Goal: Information Seeking & Learning: Learn about a topic

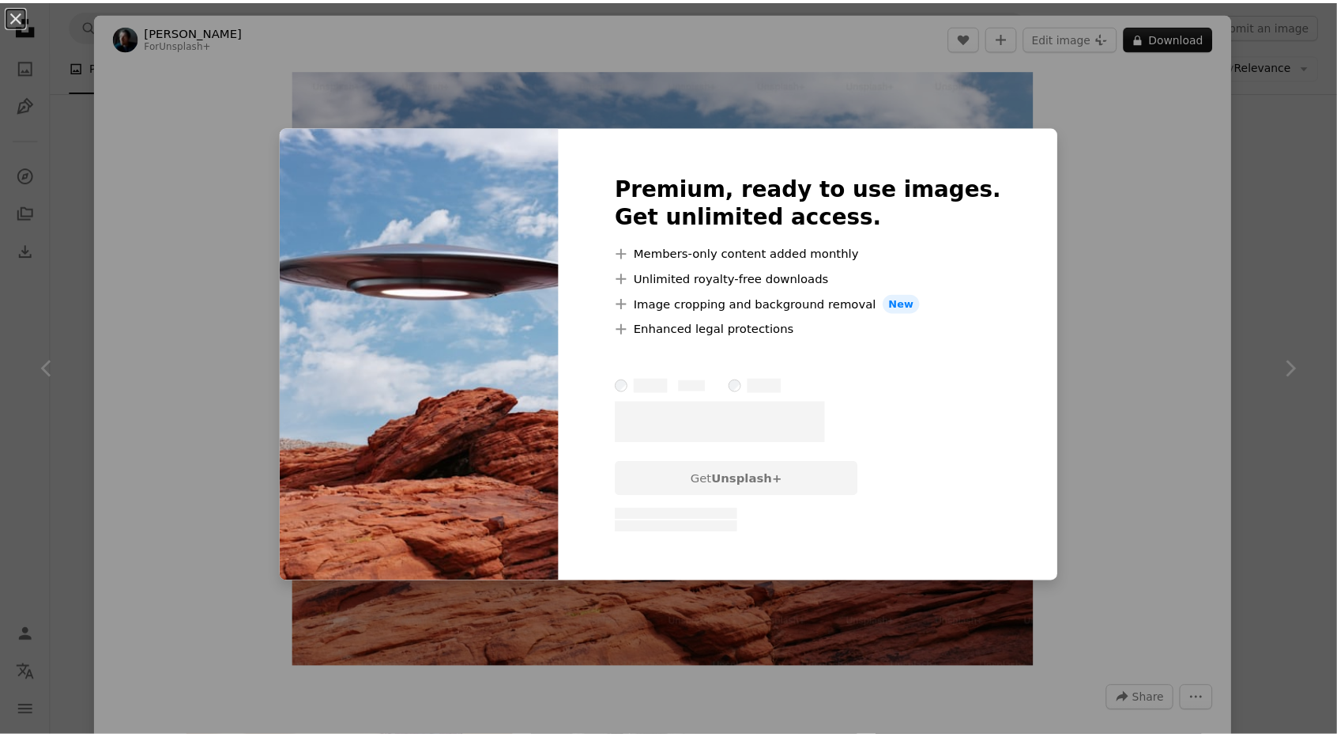
scroll to position [323, 0]
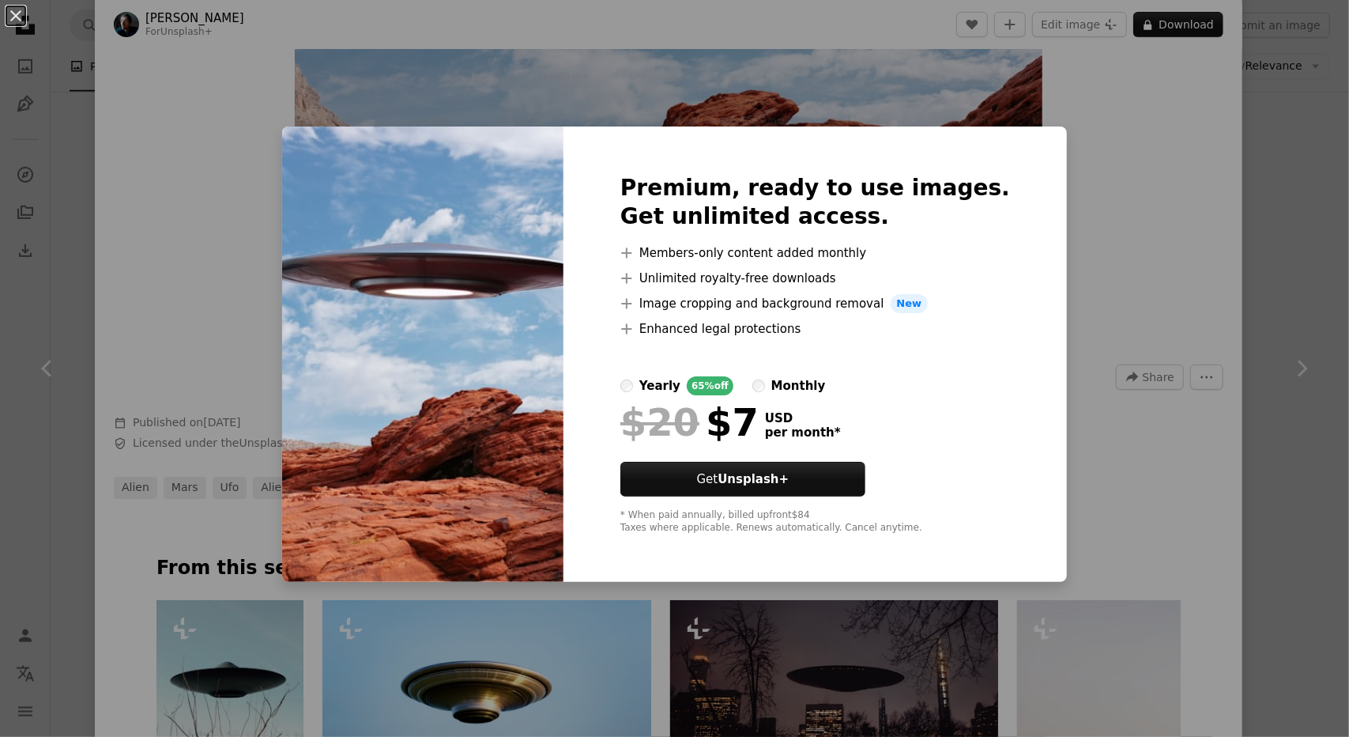
click at [1318, 216] on div "An X shape Premium, ready to use images. Get unlimited access. A plus sign Memb…" at bounding box center [674, 368] width 1349 height 737
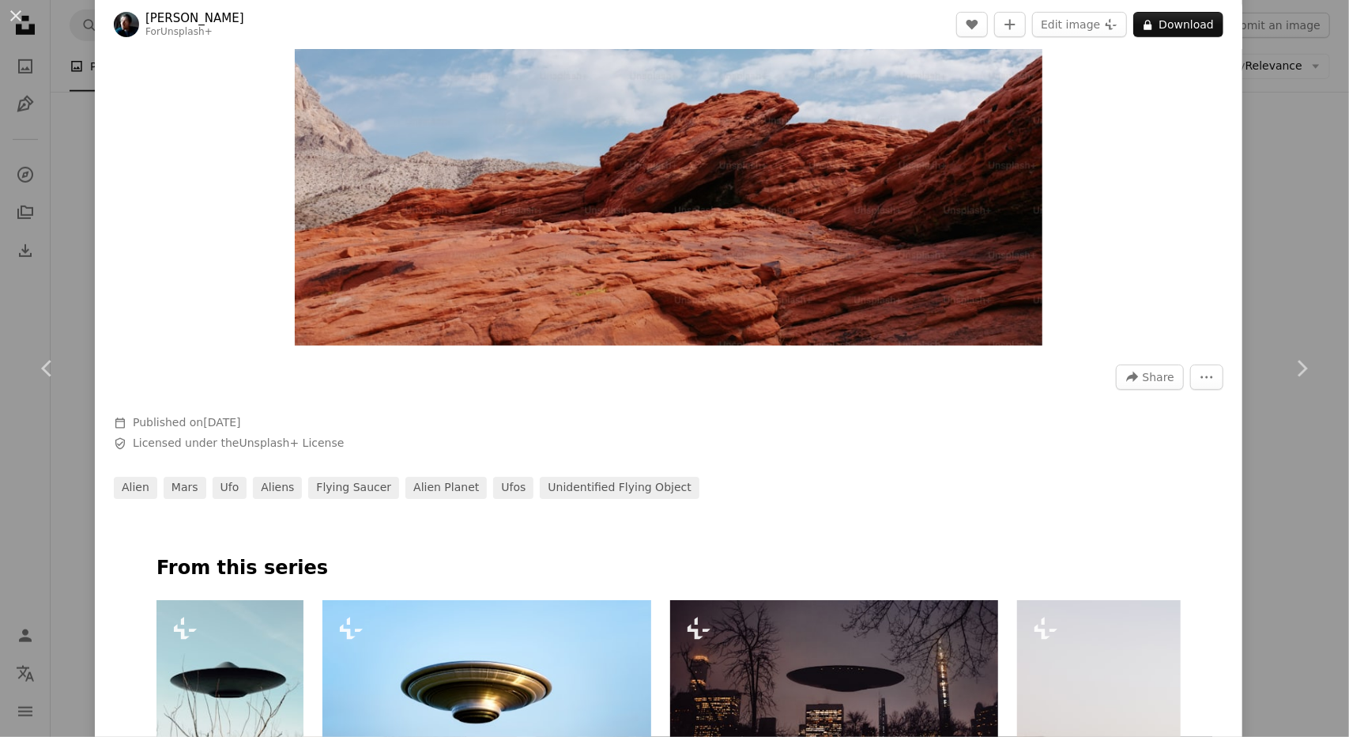
click at [1307, 170] on div "An X shape Chevron left Chevron right [PERSON_NAME] For Unsplash+ A heart A plu…" at bounding box center [674, 368] width 1349 height 737
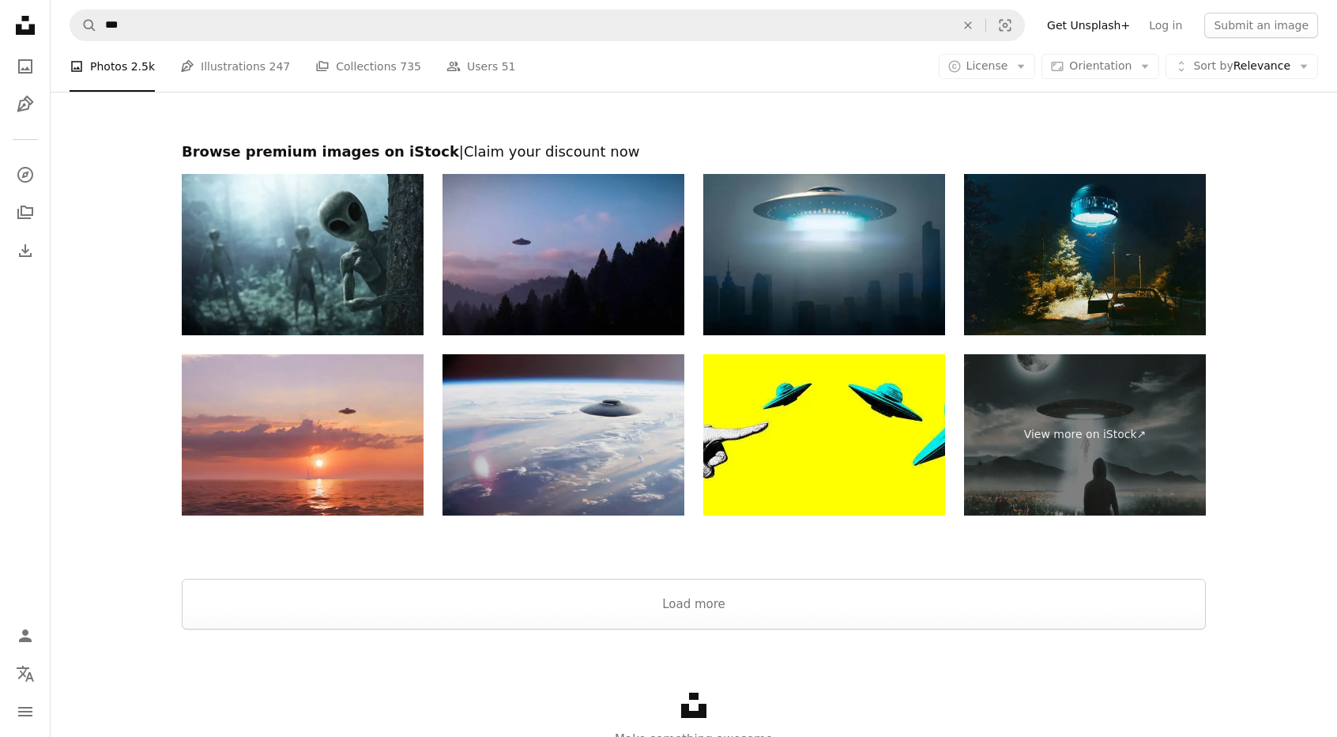
scroll to position [2365, 0]
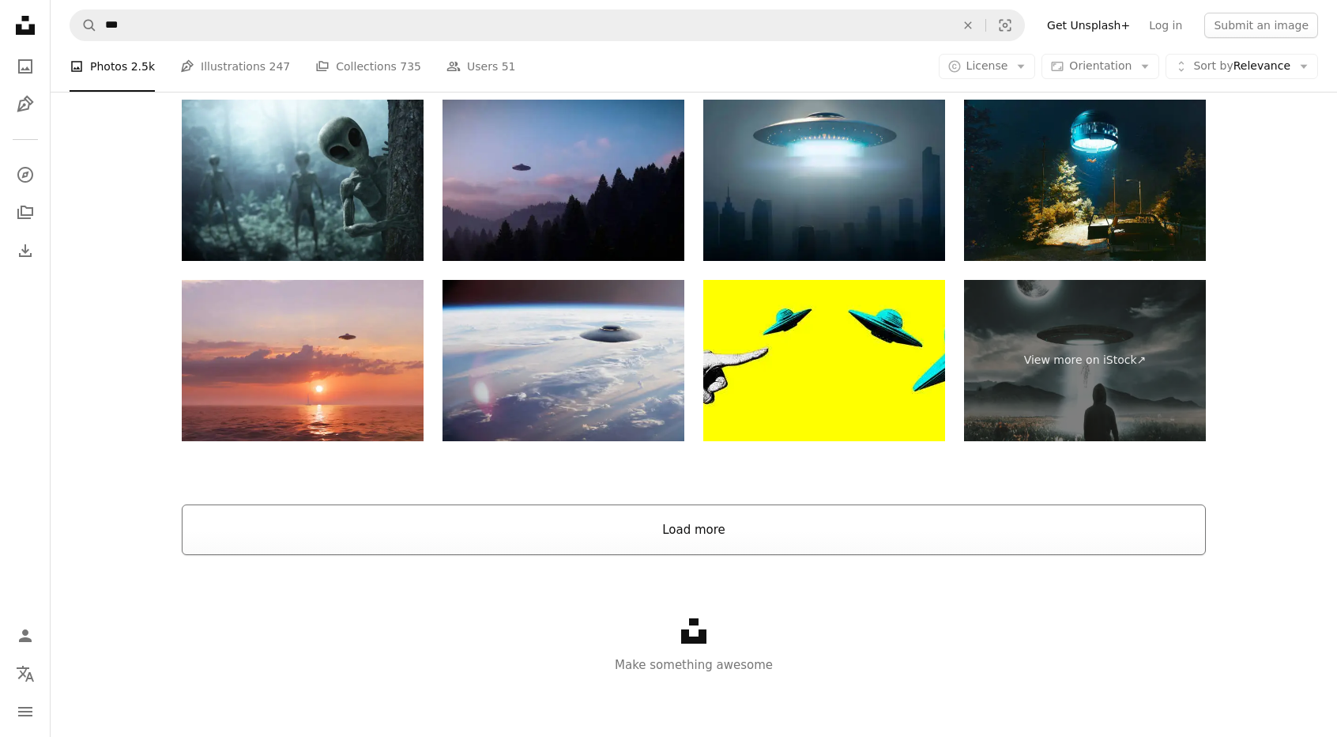
click at [788, 546] on button "Load more" at bounding box center [694, 529] width 1024 height 51
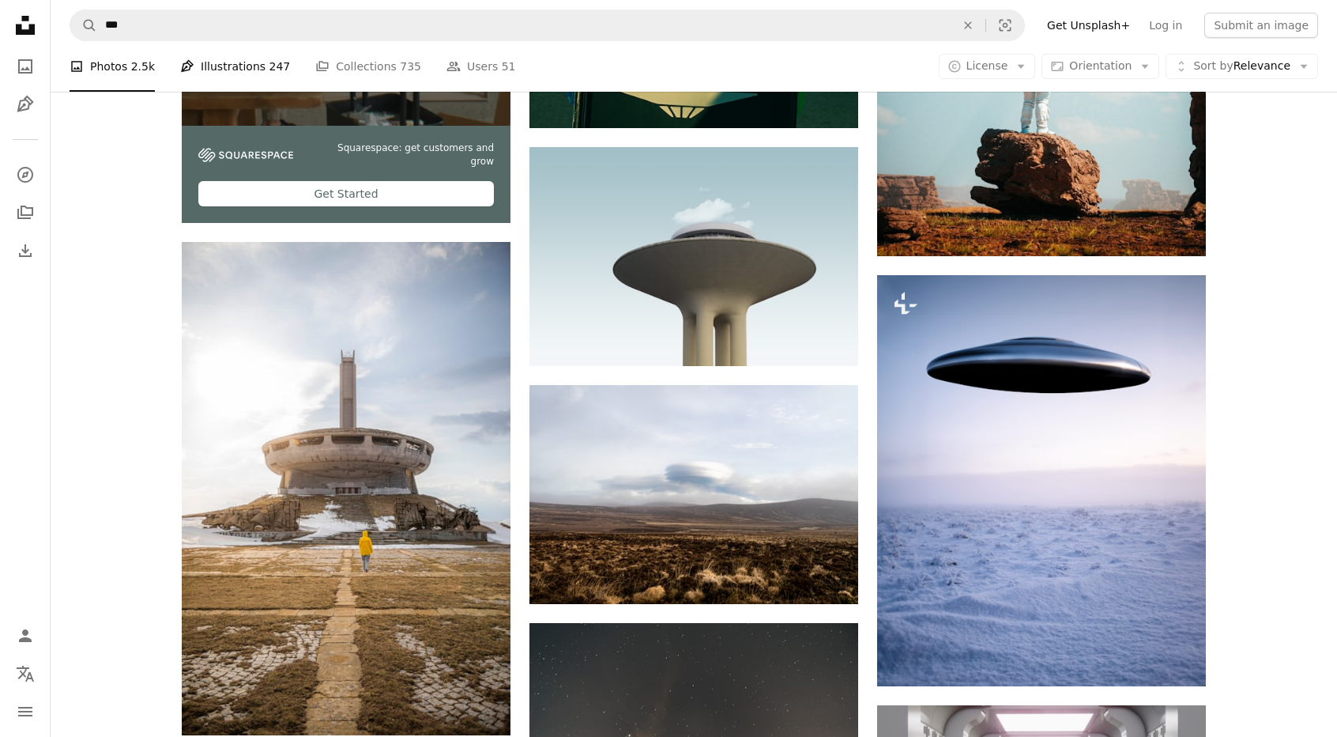
scroll to position [2997, 0]
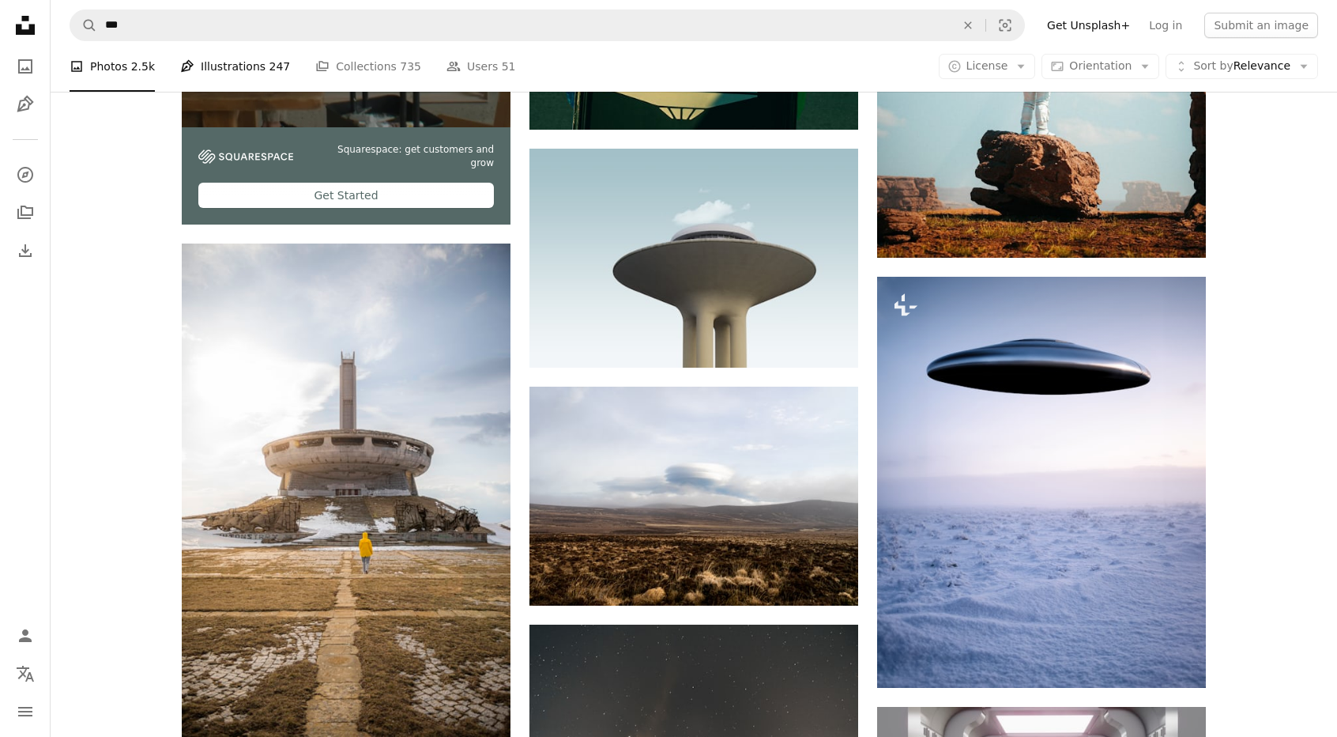
click at [205, 73] on link "Pen Tool Illustrations 247" at bounding box center [235, 66] width 110 height 51
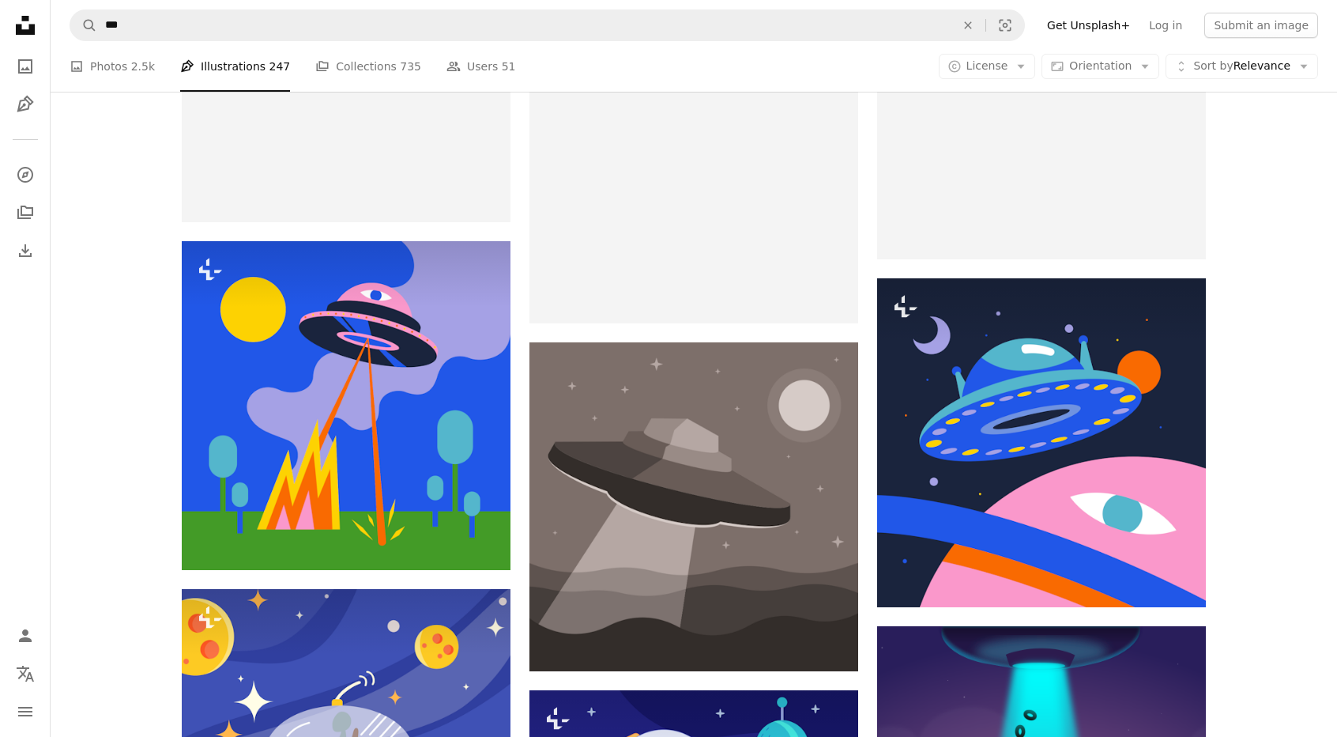
scroll to position [1899, 0]
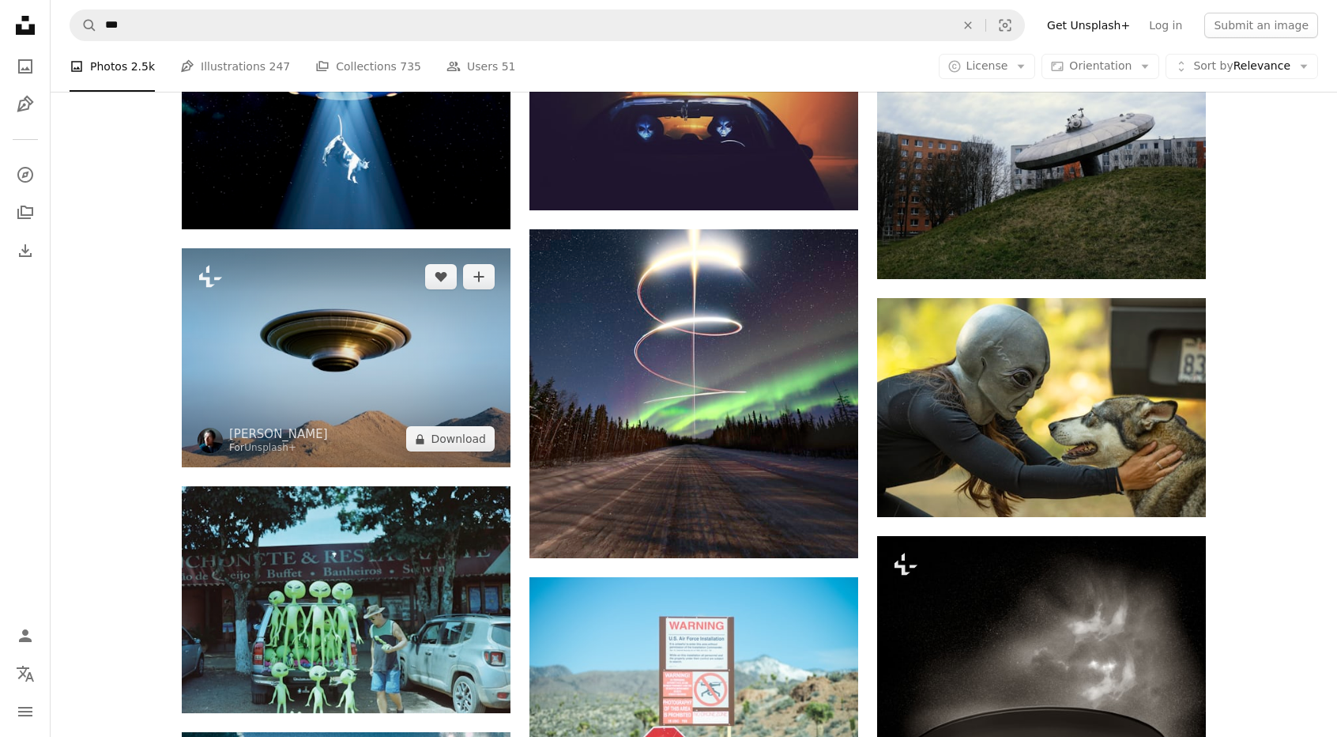
click at [385, 388] on img at bounding box center [346, 357] width 329 height 219
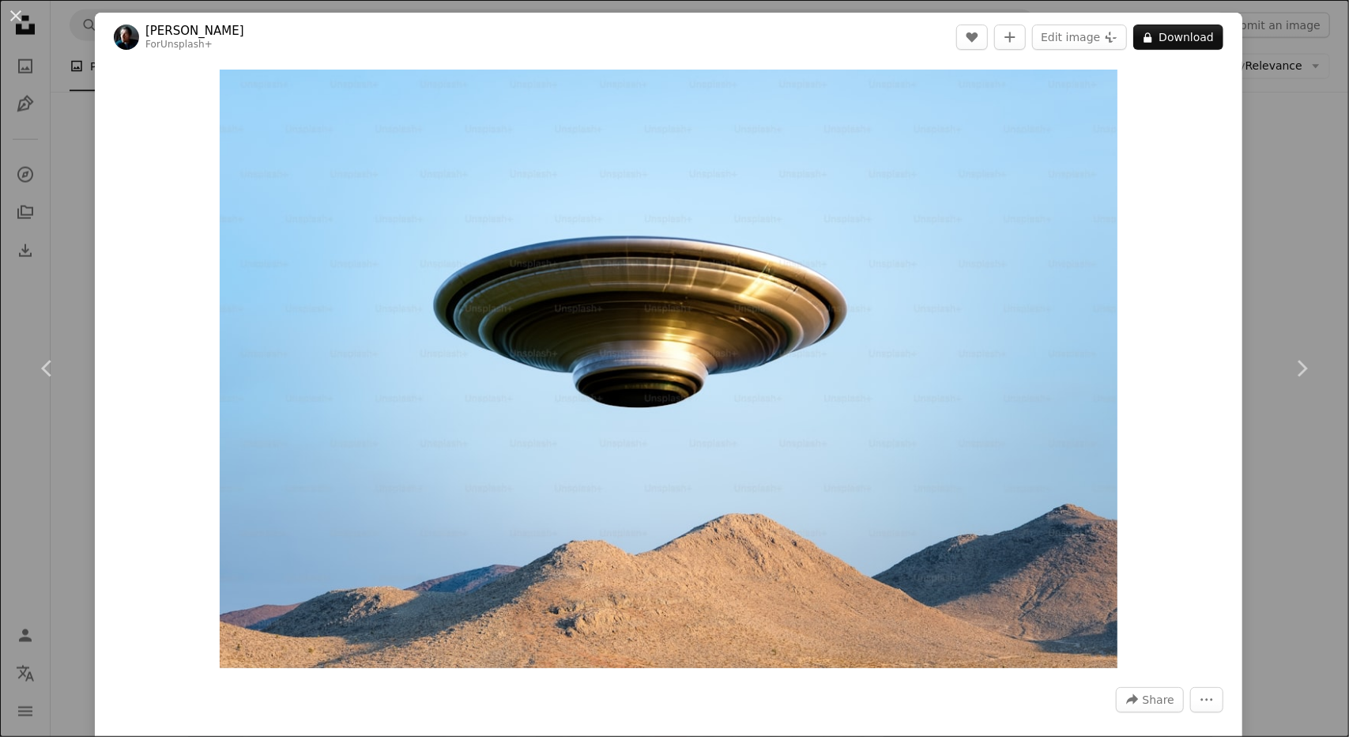
click at [1277, 167] on div "An X shape Chevron left Chevron right [PERSON_NAME] For Unsplash+ A heart A plu…" at bounding box center [674, 368] width 1349 height 737
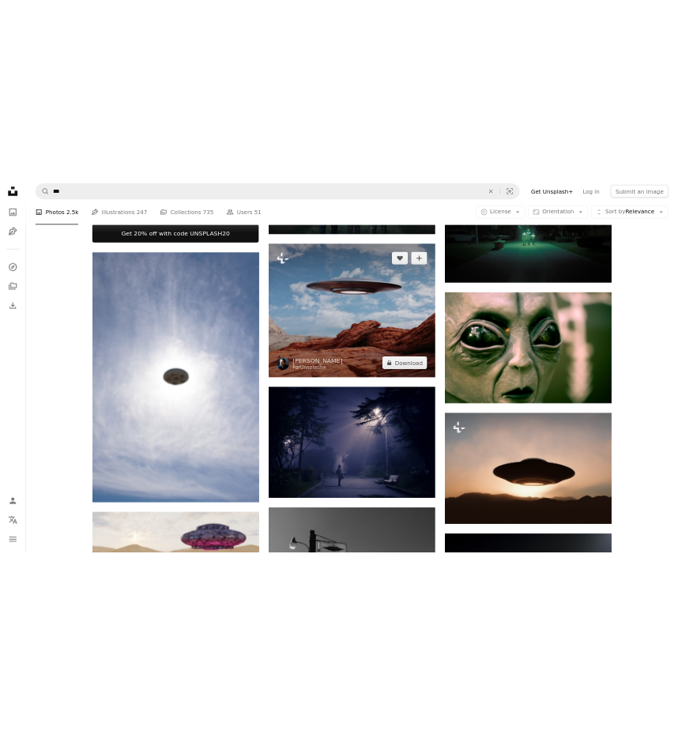
scroll to position [700, 0]
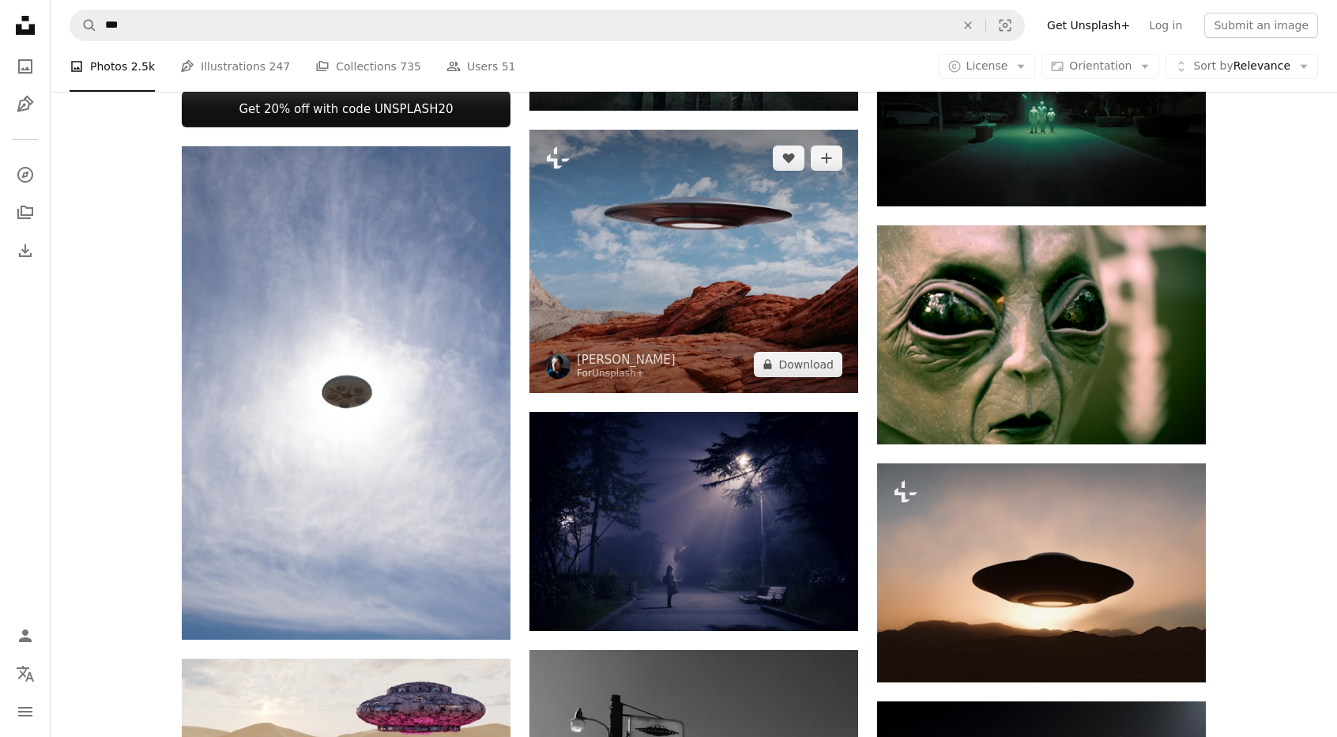
click at [775, 266] on img at bounding box center [694, 261] width 329 height 263
